Goal: Find specific page/section: Find specific page/section

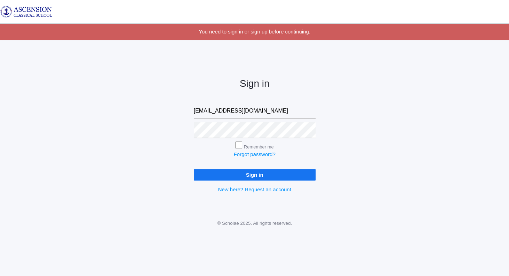
type input "[EMAIL_ADDRESS][DOMAIN_NAME]"
click at [230, 172] on input "Sign in" at bounding box center [255, 174] width 122 height 11
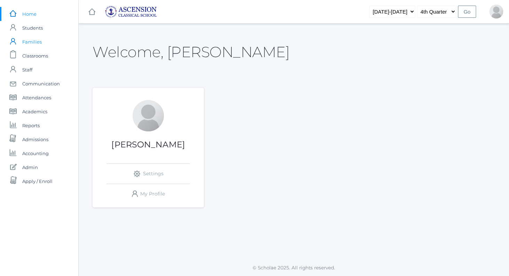
click at [37, 41] on span "Families" at bounding box center [31, 42] width 19 height 14
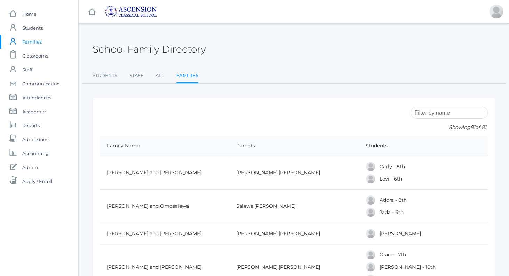
click at [433, 113] on input "search" at bounding box center [449, 113] width 77 height 12
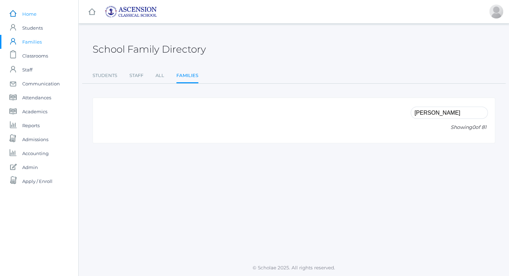
type input "[PERSON_NAME]"
click at [29, 13] on span "Home" at bounding box center [29, 14] width 14 height 14
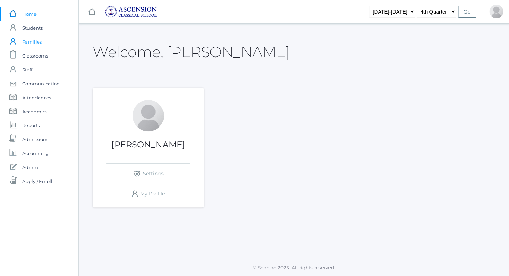
click at [31, 40] on span "Families" at bounding box center [31, 42] width 19 height 14
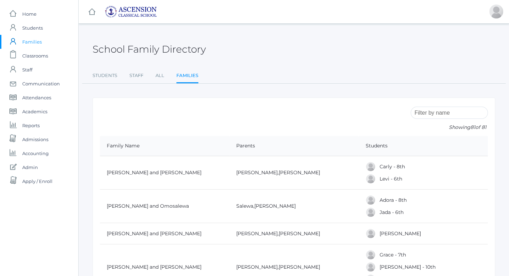
click at [425, 112] on input "search" at bounding box center [449, 113] width 77 height 12
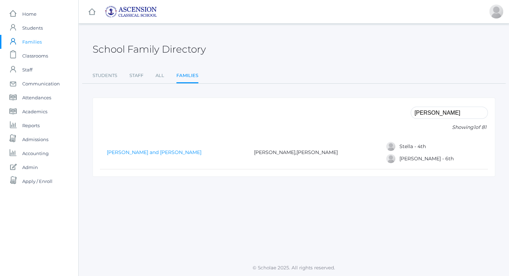
type input "[PERSON_NAME]"
click at [151, 150] on link "[PERSON_NAME] and [PERSON_NAME]" at bounding box center [154, 152] width 95 height 6
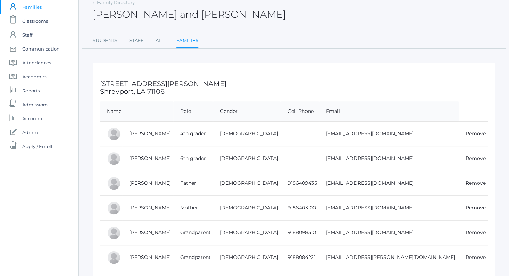
scroll to position [36, 0]
